Goal: Task Accomplishment & Management: Complete application form

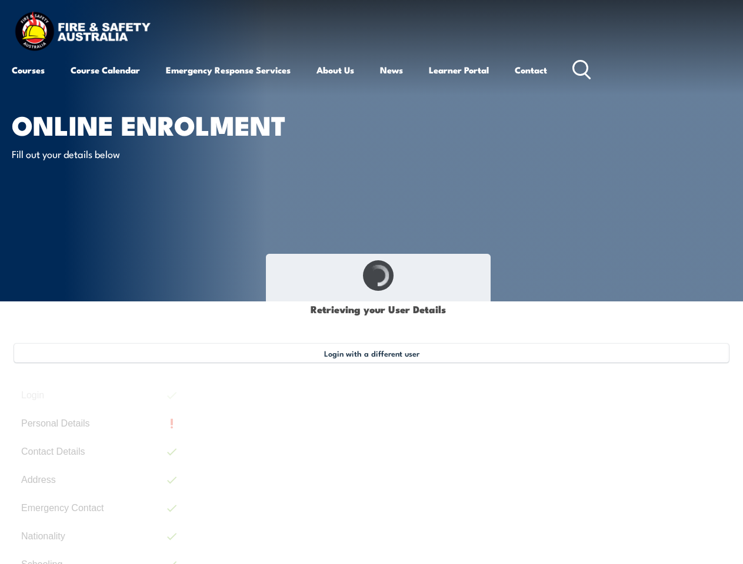
type input "[PERSON_NAME]"
type input "[DATE]"
type input "QNPN9W8E8L"
select select "M"
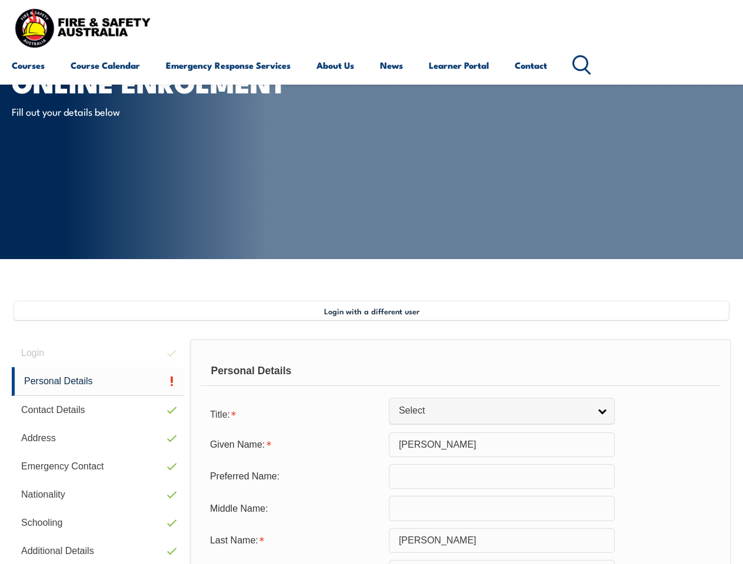
scroll to position [285, 0]
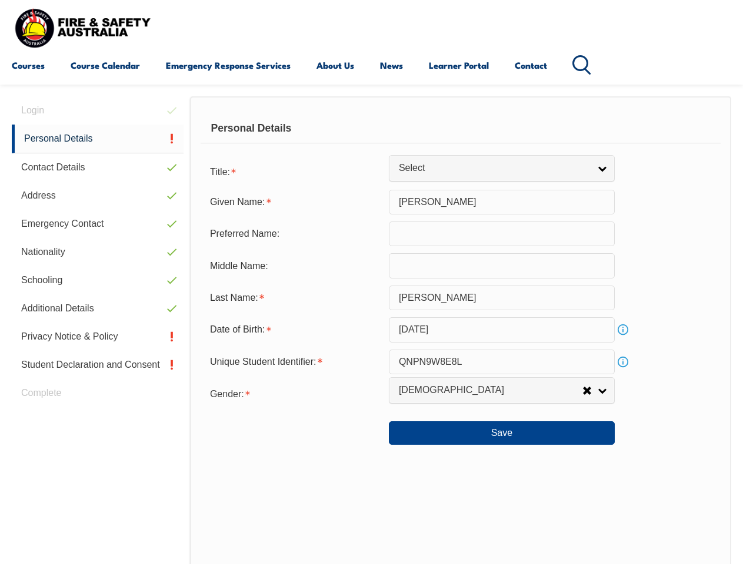
click at [371, 139] on div "Personal Details" at bounding box center [461, 128] width 520 height 29
click at [371, 330] on div "Date of Birth:" at bounding box center [295, 330] width 188 height 22
click at [98, 111] on div "Login Personal Details Contact Details Address Emergency Contact Nationality Sc…" at bounding box center [101, 401] width 178 height 611
click at [98, 139] on link "Personal Details" at bounding box center [98, 139] width 172 height 29
click at [98, 168] on link "Contact Details" at bounding box center [98, 167] width 172 height 28
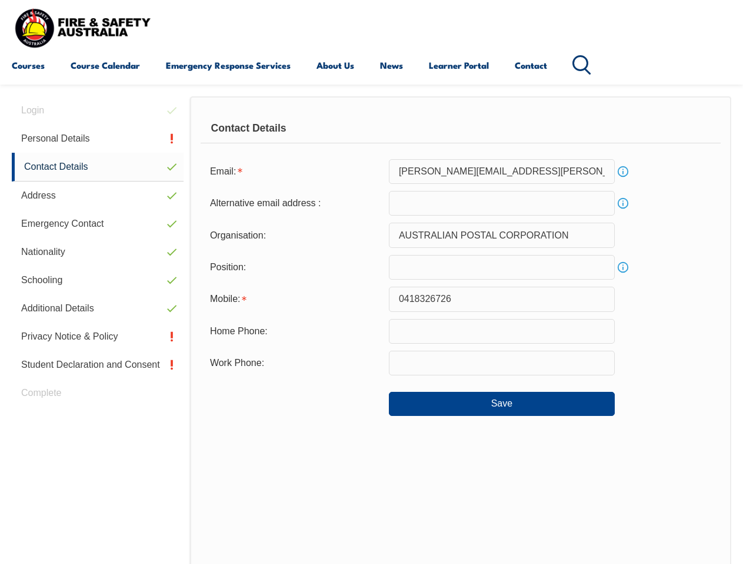
click at [98, 196] on link "Address" at bounding box center [98, 196] width 172 height 28
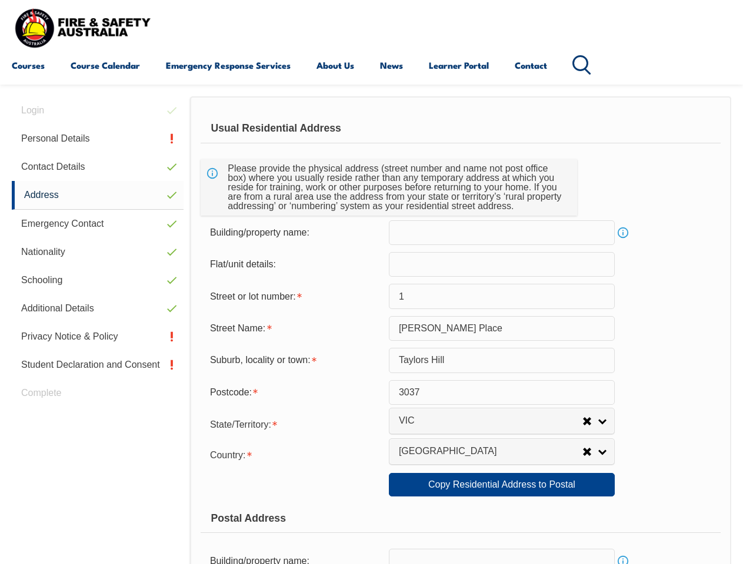
click at [98, 224] on link "Emergency Contact" at bounding box center [98, 224] width 172 height 28
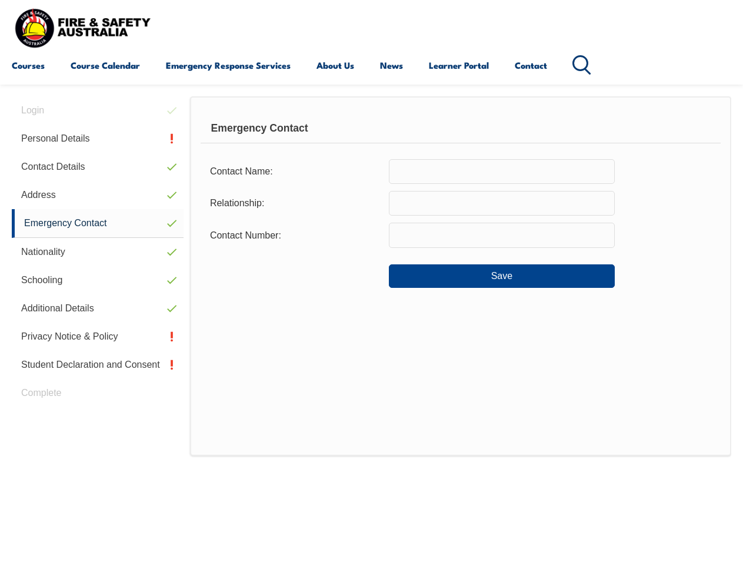
click at [98, 252] on link "Nationality" at bounding box center [98, 252] width 172 height 28
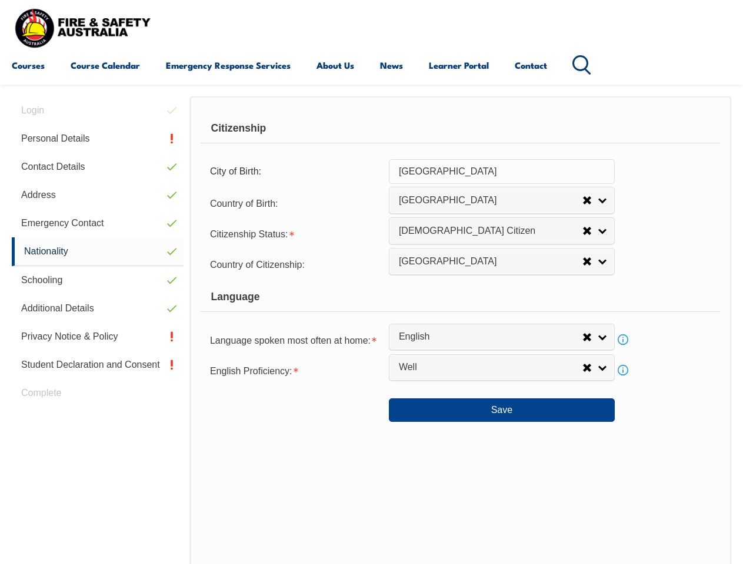
click at [98, 280] on link "Schooling" at bounding box center [98, 280] width 172 height 28
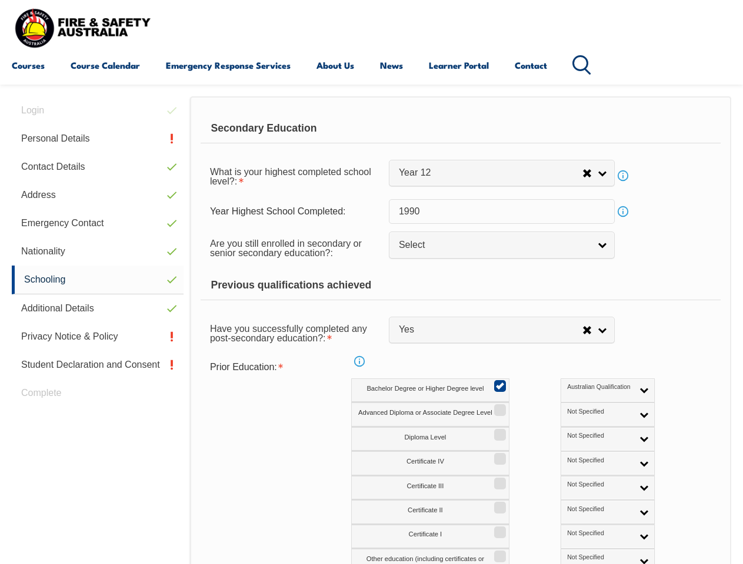
click at [98, 309] on link "Additional Details" at bounding box center [98, 309] width 172 height 28
